Goal: Check status: Check status

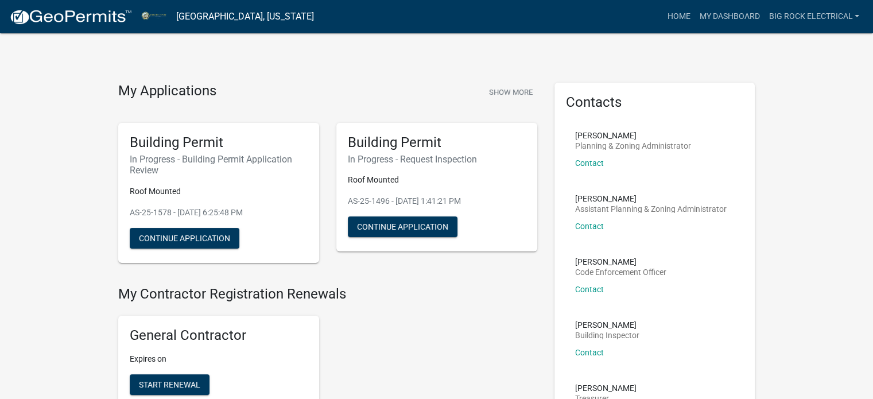
click at [67, 24] on img at bounding box center [70, 17] width 123 height 17
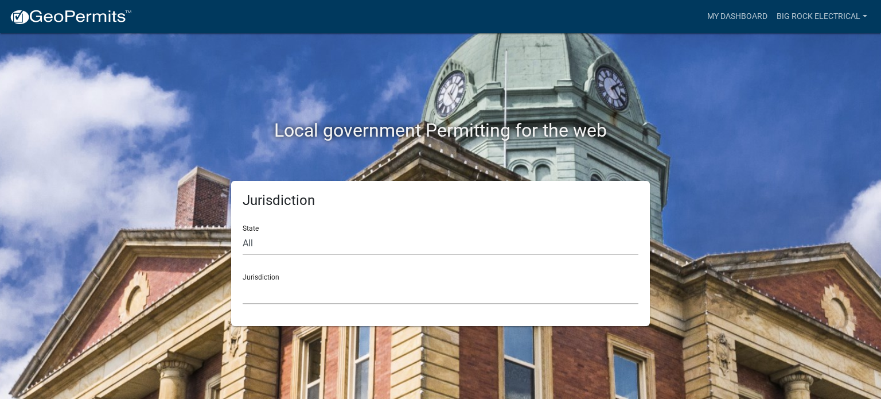
click at [306, 296] on select "[GEOGRAPHIC_DATA], [US_STATE] [GEOGRAPHIC_DATA], [US_STATE][PERSON_NAME][GEOGRA…" at bounding box center [441, 293] width 396 height 24
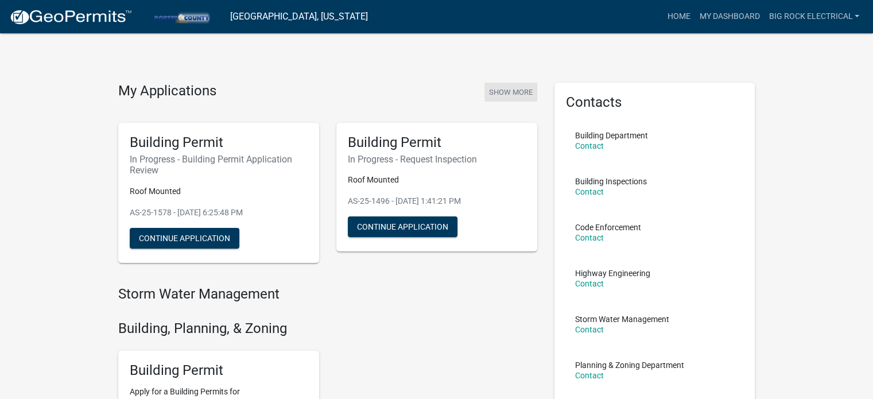
click at [514, 89] on button "Show More" at bounding box center [510, 92] width 53 height 19
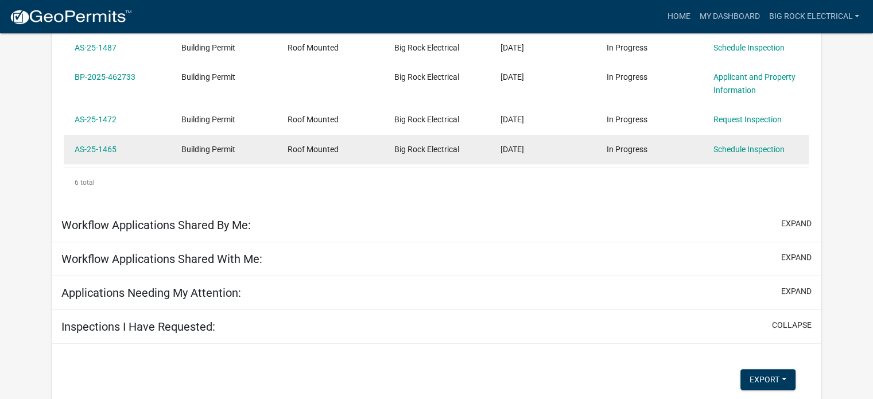
scroll to position [402, 0]
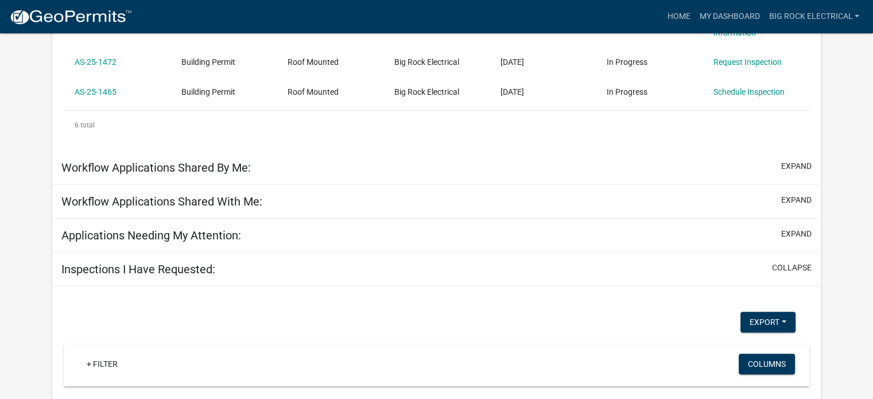
click at [195, 229] on h5 "Applications Needing My Attention:" at bounding box center [151, 235] width 180 height 14
click at [218, 240] on h5 "Applications Needing My Attention:" at bounding box center [151, 235] width 180 height 14
click at [802, 232] on button "expand" at bounding box center [796, 234] width 30 height 12
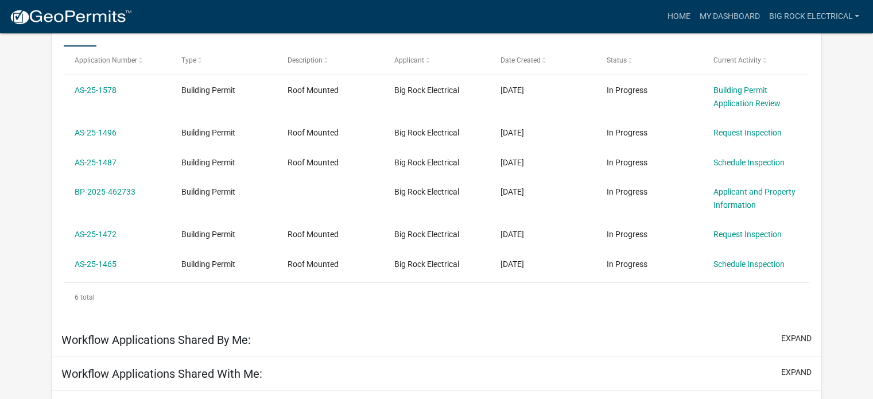
scroll to position [0, 0]
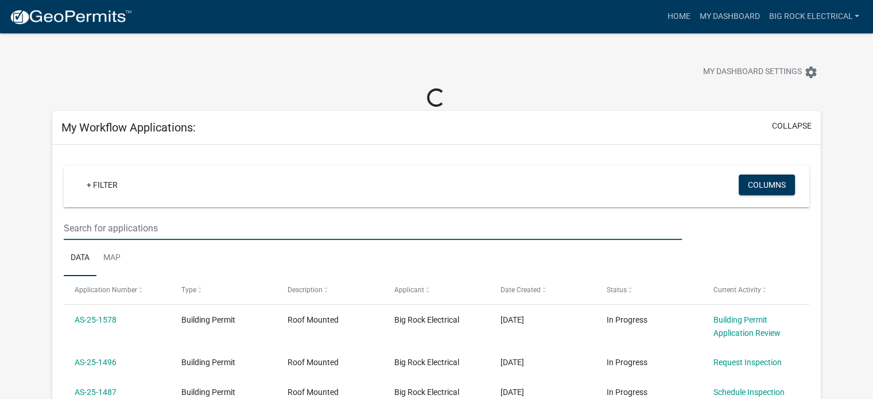
click at [179, 229] on input "text" at bounding box center [373, 228] width 618 height 24
click at [195, 216] on input "text" at bounding box center [373, 228] width 618 height 24
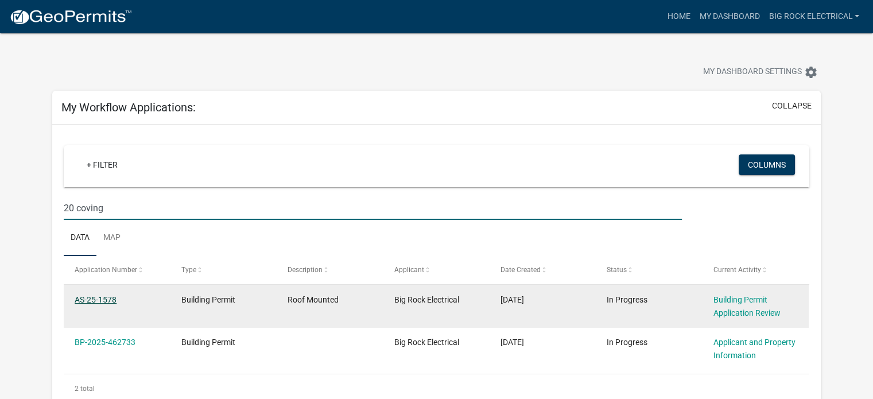
type input "20 coving"
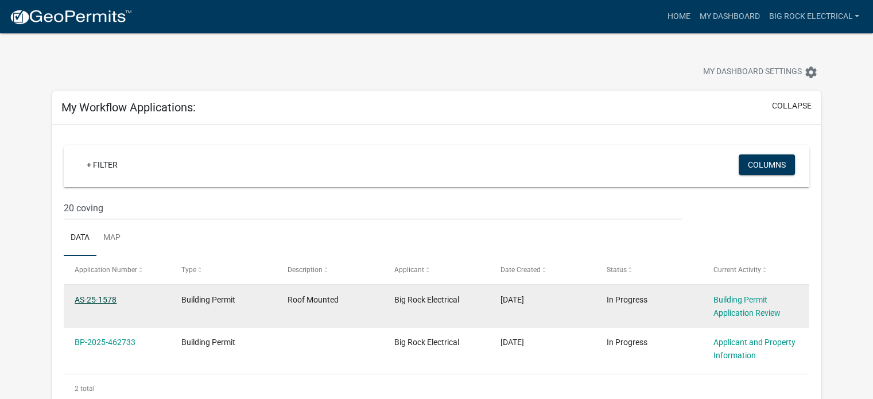
click at [92, 298] on link "AS-25-1578" at bounding box center [96, 299] width 42 height 9
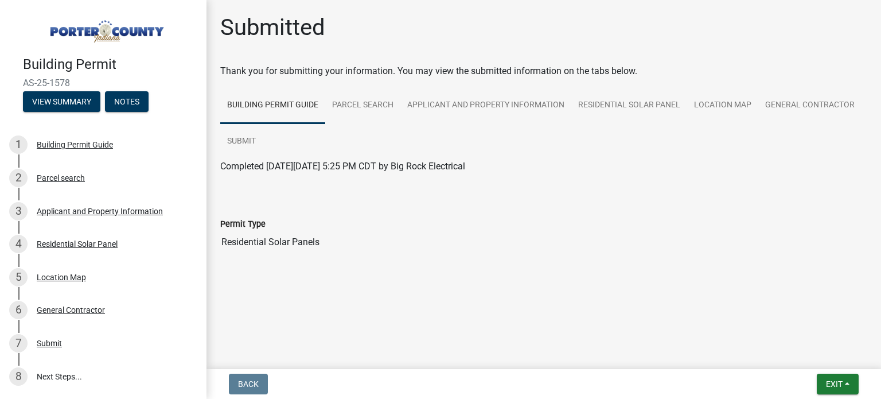
click at [478, 279] on div "Submitted Thank you for submitting your information. You may view the submitted…" at bounding box center [544, 150] width 664 height 273
